Goal: Transaction & Acquisition: Purchase product/service

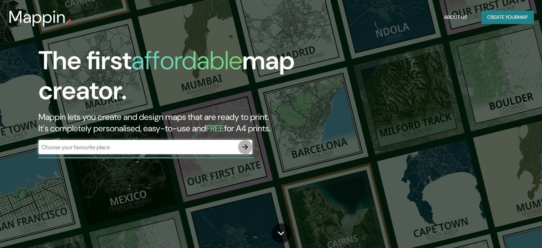
click at [239, 145] on button "button" at bounding box center [245, 147] width 14 height 14
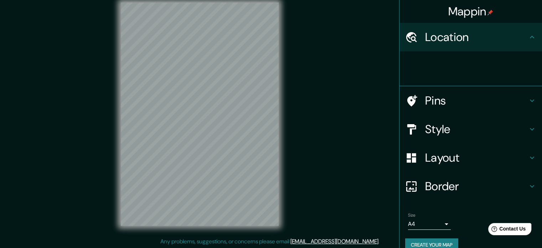
scroll to position [9, 0]
click at [467, 34] on h4 "Location" at bounding box center [476, 37] width 103 height 14
click at [459, 39] on h4 "Location" at bounding box center [476, 37] width 103 height 14
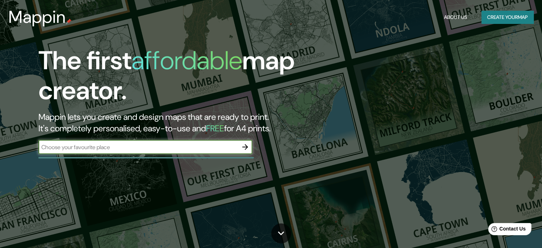
click at [214, 148] on input "text" at bounding box center [139, 147] width 200 height 8
click at [250, 145] on button "button" at bounding box center [245, 147] width 14 height 14
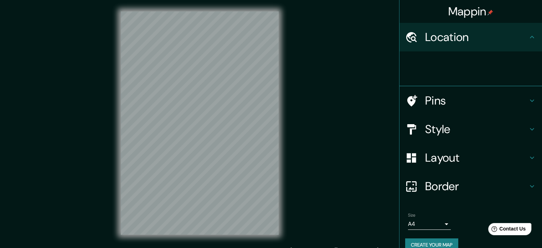
click at [435, 31] on h4 "Location" at bounding box center [476, 37] width 103 height 14
click at [419, 76] on div at bounding box center [474, 68] width 137 height 23
click at [418, 85] on div at bounding box center [471, 68] width 143 height 35
click at [417, 81] on div at bounding box center [471, 68] width 143 height 35
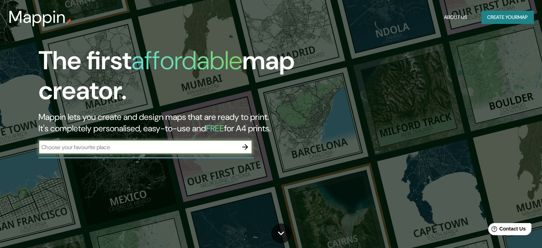
click at [156, 149] on input "text" at bounding box center [139, 147] width 200 height 8
type input "New York"
click at [247, 145] on icon "button" at bounding box center [245, 147] width 9 height 9
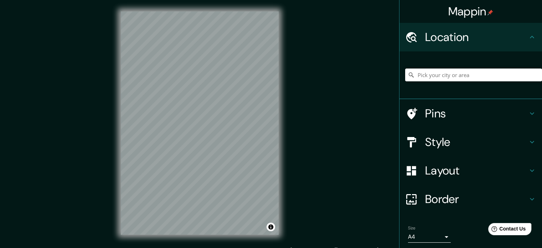
click at [425, 76] on input "Pick your city or area" at bounding box center [474, 74] width 137 height 13
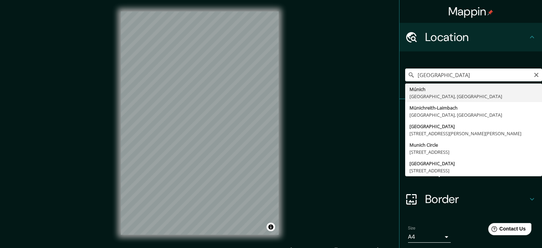
type input "Múnich, Baviera, Alemania"
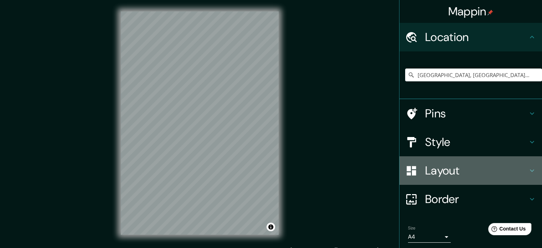
click at [462, 174] on h4 "Layout" at bounding box center [476, 170] width 103 height 14
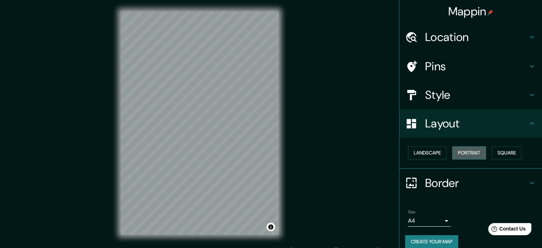
click at [464, 156] on button "Portrait" at bounding box center [470, 152] width 34 height 13
click at [434, 157] on button "Landscape" at bounding box center [427, 152] width 39 height 13
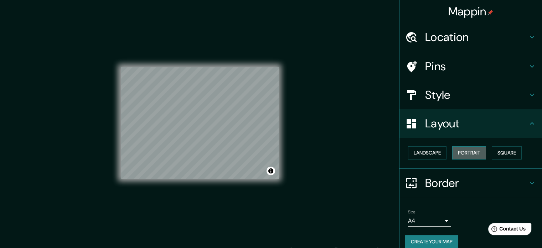
click at [464, 155] on button "Portrait" at bounding box center [470, 152] width 34 height 13
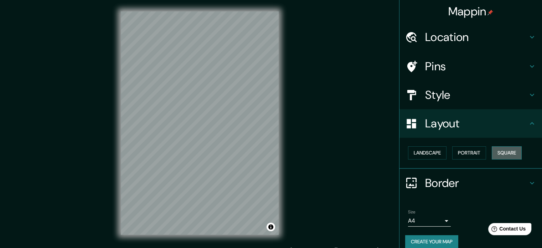
click at [511, 152] on button "Square" at bounding box center [507, 152] width 30 height 13
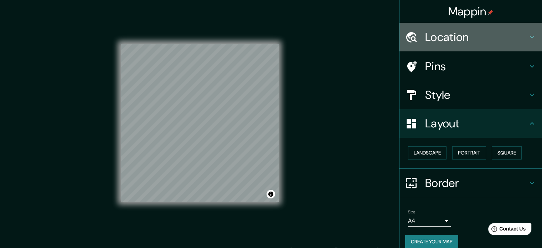
click at [458, 40] on h4 "Location" at bounding box center [476, 37] width 103 height 14
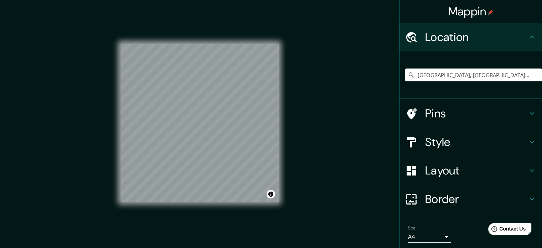
click at [450, 139] on h4 "Style" at bounding box center [476, 142] width 103 height 14
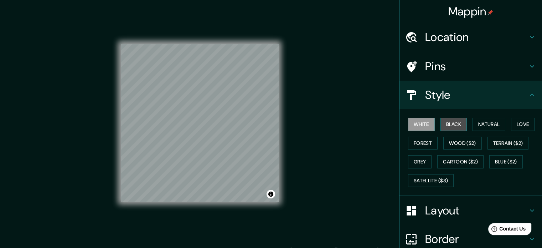
click at [447, 122] on button "Black" at bounding box center [454, 124] width 27 height 13
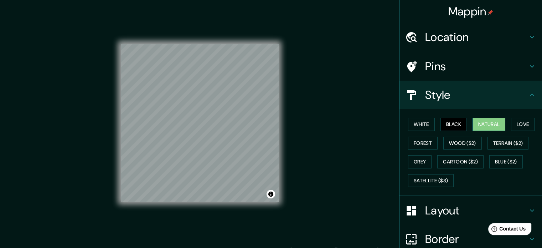
click at [473, 123] on button "Natural" at bounding box center [489, 124] width 33 height 13
click at [530, 124] on button "Love" at bounding box center [523, 124] width 24 height 13
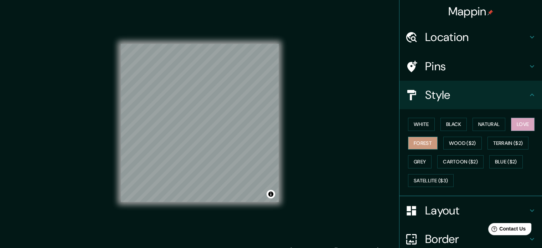
click at [416, 147] on button "Forest" at bounding box center [423, 143] width 30 height 13
click at [508, 146] on button "Terrain ($2)" at bounding box center [508, 143] width 41 height 13
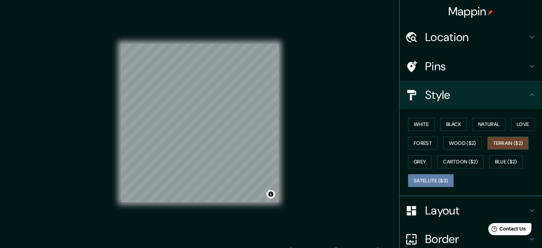
click at [419, 178] on button "Satellite ($3)" at bounding box center [431, 180] width 46 height 13
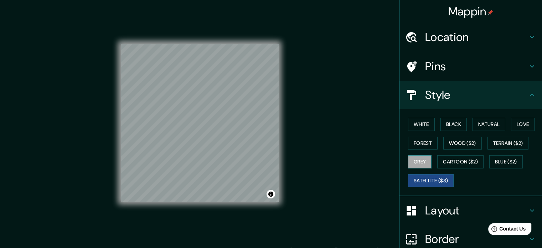
click at [416, 161] on button "Grey" at bounding box center [420, 161] width 24 height 13
click at [422, 177] on button "Satellite ($3)" at bounding box center [431, 180] width 46 height 13
click at [419, 119] on button "White" at bounding box center [421, 124] width 27 height 13
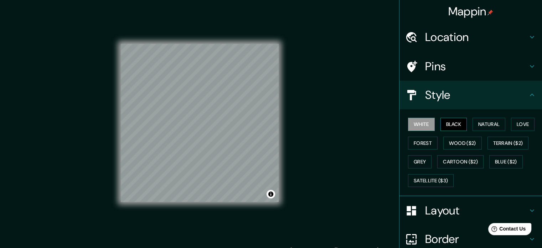
click at [445, 125] on button "Black" at bounding box center [454, 124] width 27 height 13
click at [429, 118] on button "White" at bounding box center [421, 124] width 27 height 13
click at [452, 122] on button "Black" at bounding box center [454, 124] width 27 height 13
click at [417, 124] on button "White" at bounding box center [421, 124] width 27 height 13
click at [448, 126] on button "Black" at bounding box center [454, 124] width 27 height 13
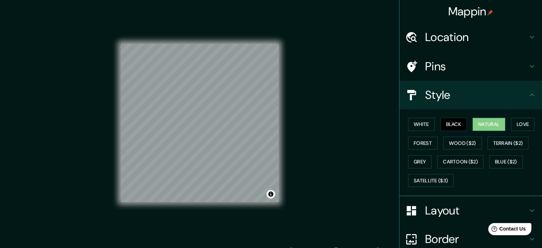
click at [483, 125] on button "Natural" at bounding box center [489, 124] width 33 height 13
click at [417, 121] on button "White" at bounding box center [421, 124] width 27 height 13
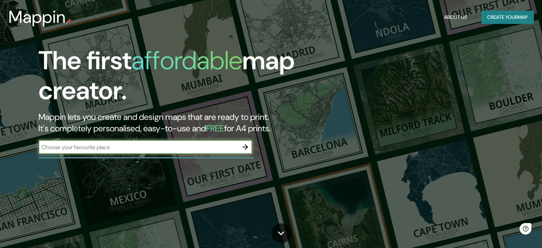
click at [179, 147] on input "text" at bounding box center [139, 147] width 200 height 8
click at [245, 145] on icon "button" at bounding box center [245, 147] width 9 height 9
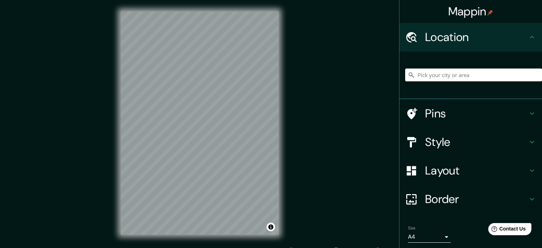
drag, startPoint x: 488, startPoint y: 83, endPoint x: 486, endPoint y: 80, distance: 4.0
click at [488, 83] on div at bounding box center [474, 75] width 137 height 36
click at [486, 76] on input "Pick your city or area" at bounding box center [474, 74] width 137 height 13
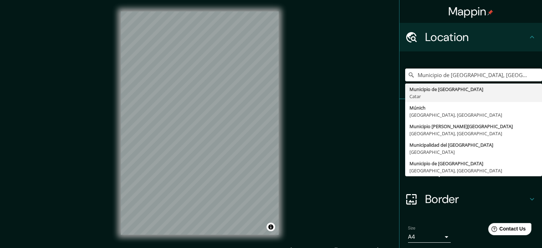
drag, startPoint x: 489, startPoint y: 77, endPoint x: 306, endPoint y: 80, distance: 183.0
click at [307, 80] on div "Mappin Location Municipio de Al Shahaniya, Catar Municipio de Al Shahaniya Cata…" at bounding box center [271, 129] width 542 height 258
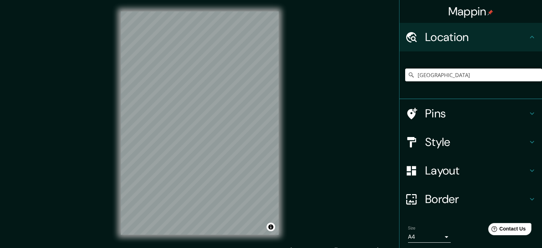
type input "Múnich, Baviera, Alemania"
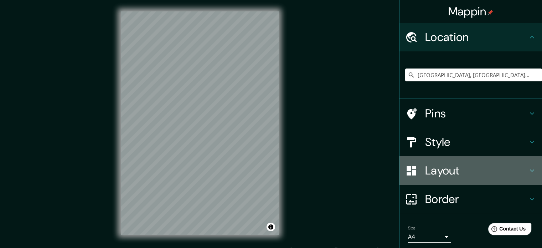
click at [453, 174] on h4 "Layout" at bounding box center [476, 170] width 103 height 14
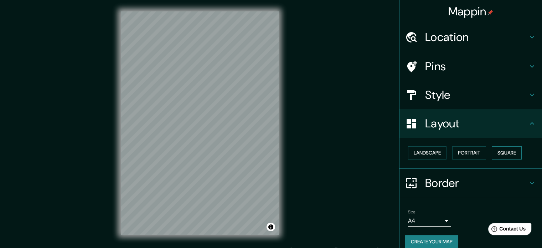
click at [502, 151] on button "Square" at bounding box center [507, 152] width 30 height 13
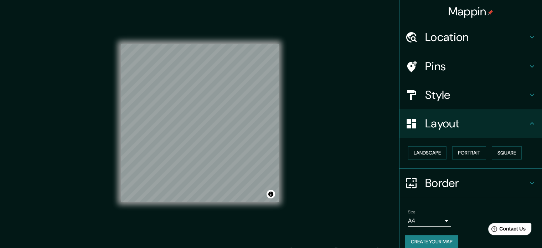
click at [323, 146] on div "Mappin Location Múnich, Baviera, Alemania Pins Style Layout Landscape Portrait …" at bounding box center [271, 129] width 542 height 258
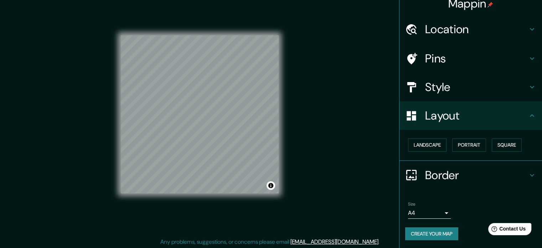
scroll to position [9, 0]
click at [440, 212] on body "Mappin Location Múnich, Baviera, Alemania Pins Style Layout Landscape Portrait …" at bounding box center [271, 115] width 542 height 248
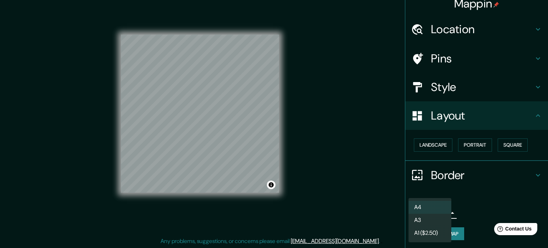
click at [442, 219] on li "A3" at bounding box center [429, 220] width 43 height 13
type input "a4"
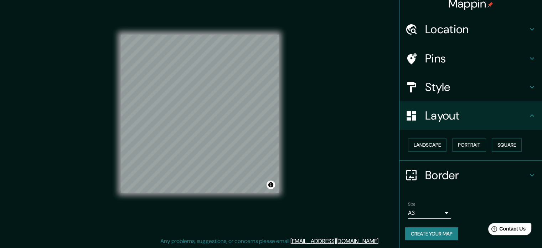
click at [428, 231] on button "Create your map" at bounding box center [432, 233] width 53 height 13
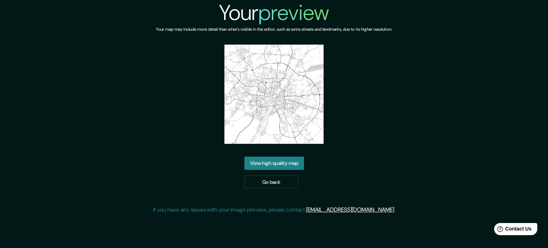
click at [276, 162] on link "View high quality map" at bounding box center [274, 163] width 60 height 13
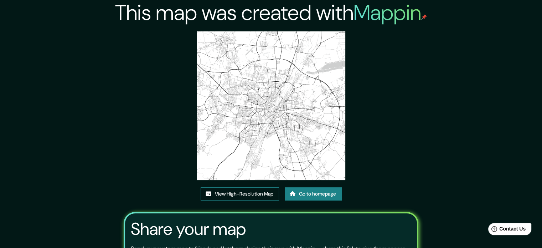
click at [249, 196] on link "View High-Resolution Map" at bounding box center [240, 193] width 78 height 13
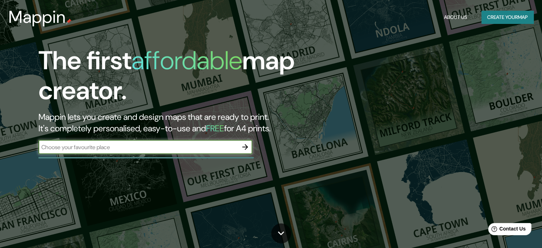
click at [244, 144] on icon "button" at bounding box center [245, 147] width 9 height 9
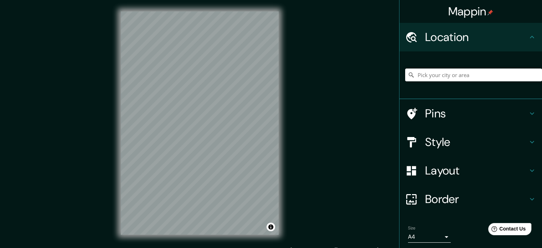
click at [455, 74] on input "Pick your city or area" at bounding box center [474, 74] width 137 height 13
type input "[GEOGRAPHIC_DATA], [GEOGRAPHIC_DATA], [GEOGRAPHIC_DATA]"
click at [434, 169] on h4 "Layout" at bounding box center [476, 170] width 103 height 14
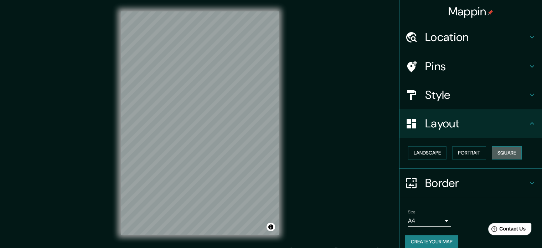
click at [502, 152] on button "Square" at bounding box center [507, 152] width 30 height 13
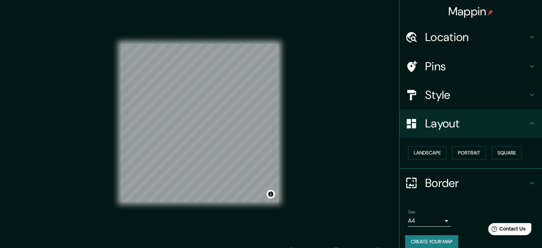
click at [433, 217] on body "Mappin Location Múnich, Baviera, Alemania Múnich Baviera, Alemania Münichreith-…" at bounding box center [271, 124] width 542 height 248
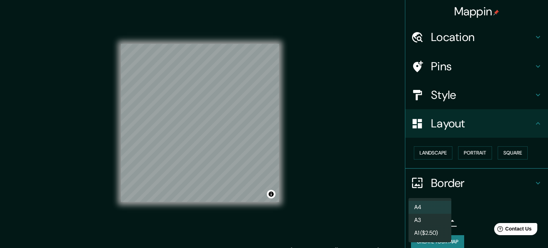
click at [428, 218] on li "A3" at bounding box center [429, 220] width 43 height 13
type input "a4"
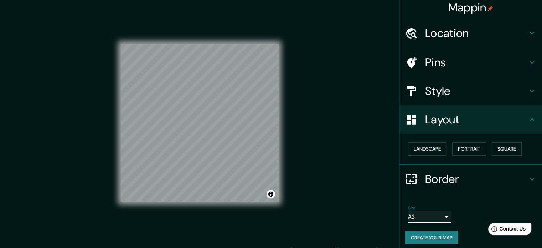
scroll to position [8, 0]
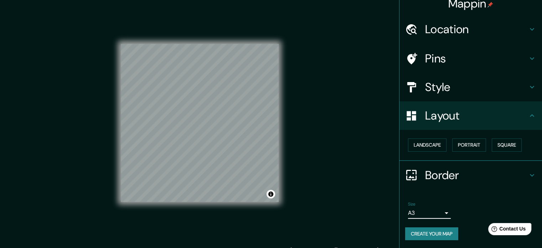
click at [444, 235] on button "Create your map" at bounding box center [432, 233] width 53 height 13
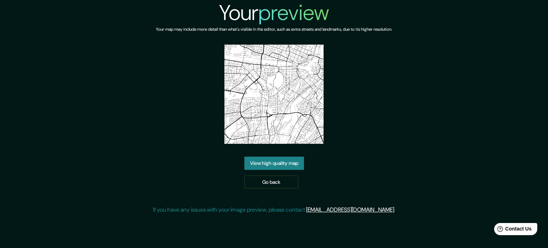
click at [287, 163] on link "View high quality map" at bounding box center [274, 163] width 60 height 13
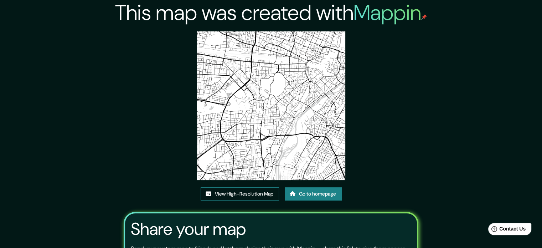
click at [235, 195] on link "View High-Resolution Map" at bounding box center [240, 193] width 78 height 13
